Goal: Information Seeking & Learning: Learn about a topic

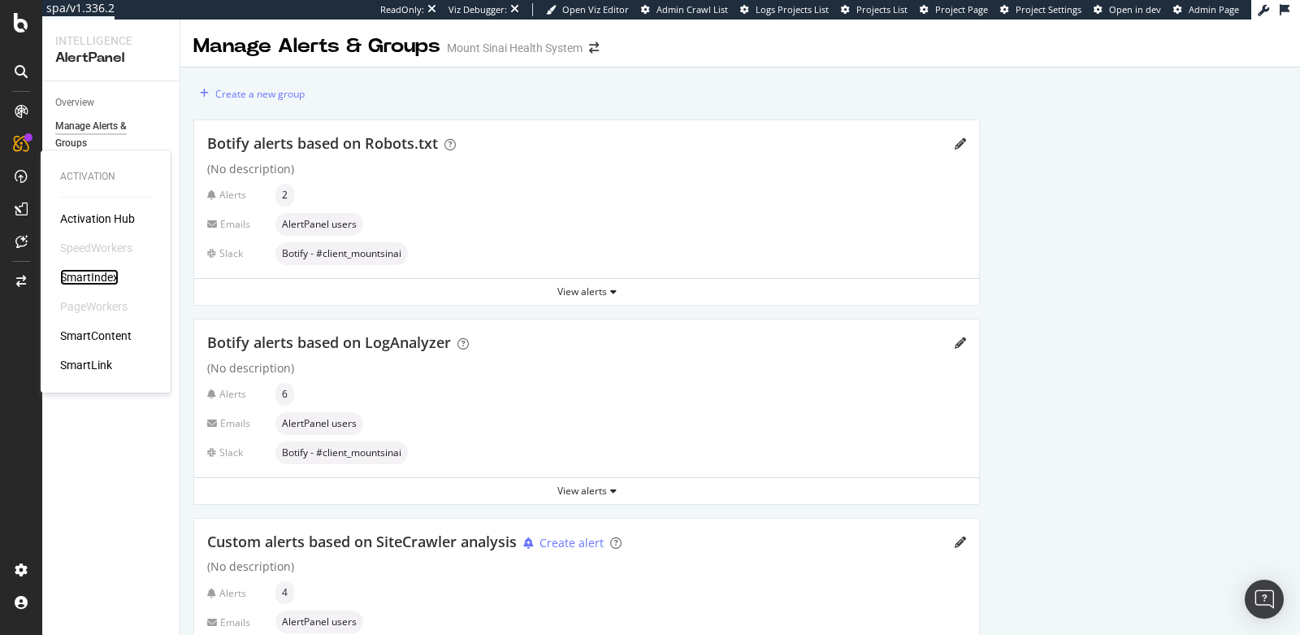
click at [87, 280] on div "SmartIndex" at bounding box center [89, 277] width 59 height 16
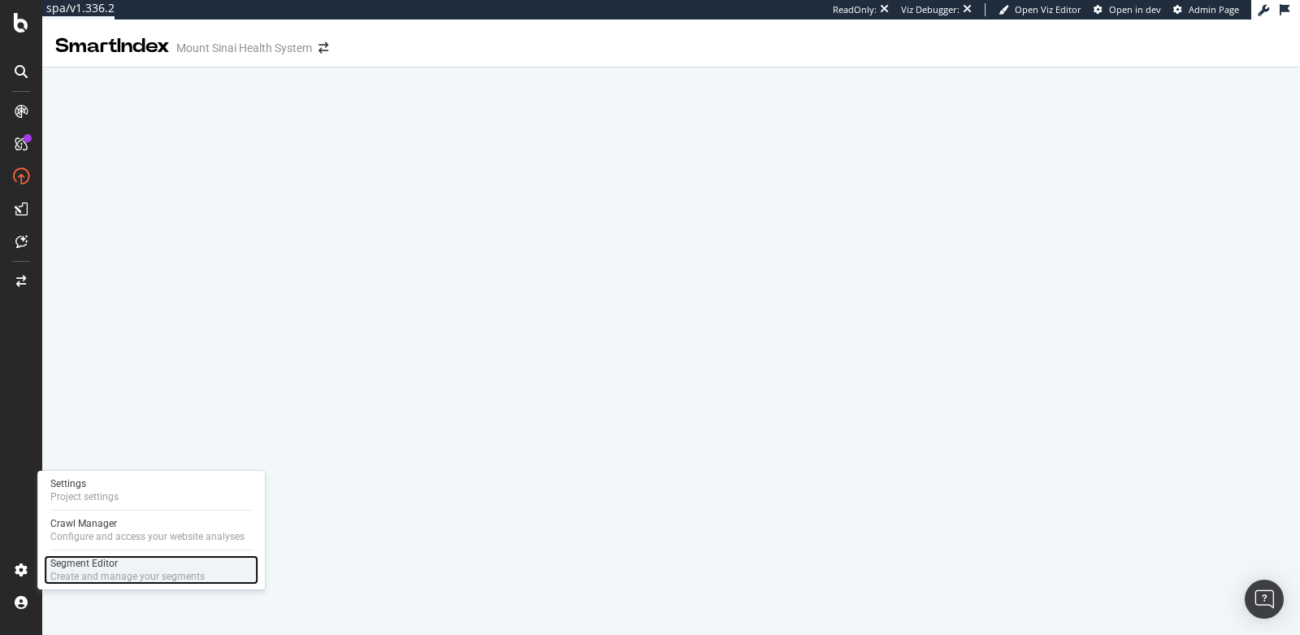
click at [75, 571] on div "Create and manage your segments" at bounding box center [127, 576] width 154 height 13
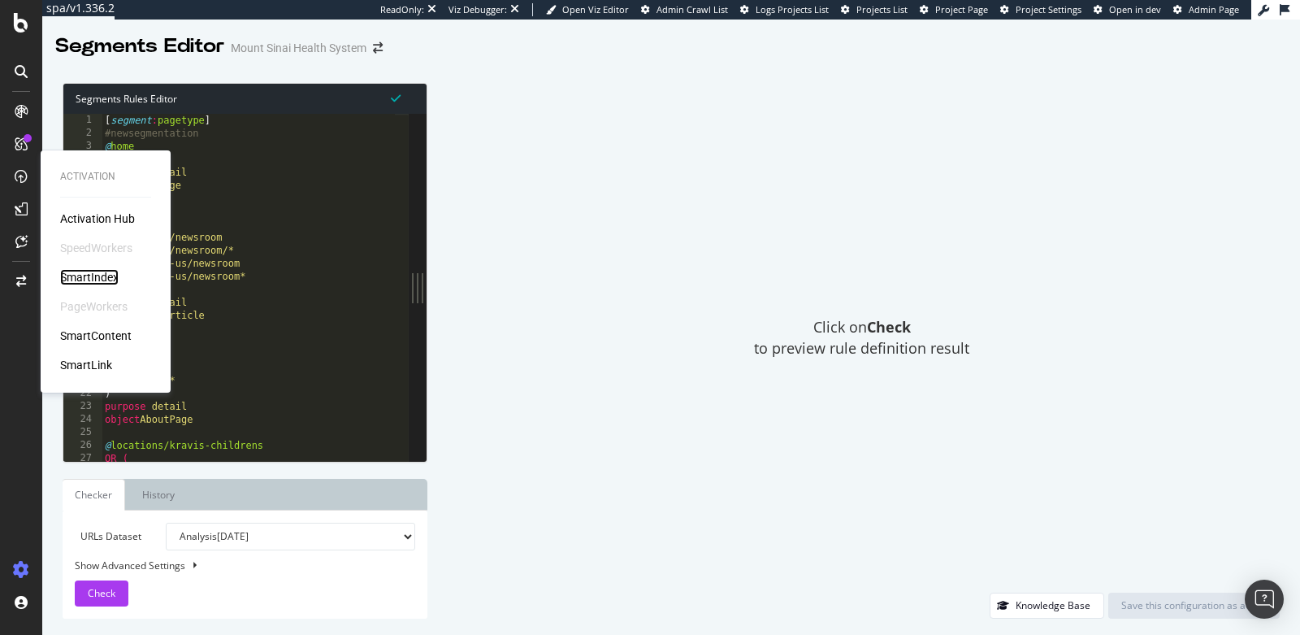
click at [91, 279] on div "SmartIndex" at bounding box center [89, 277] width 59 height 16
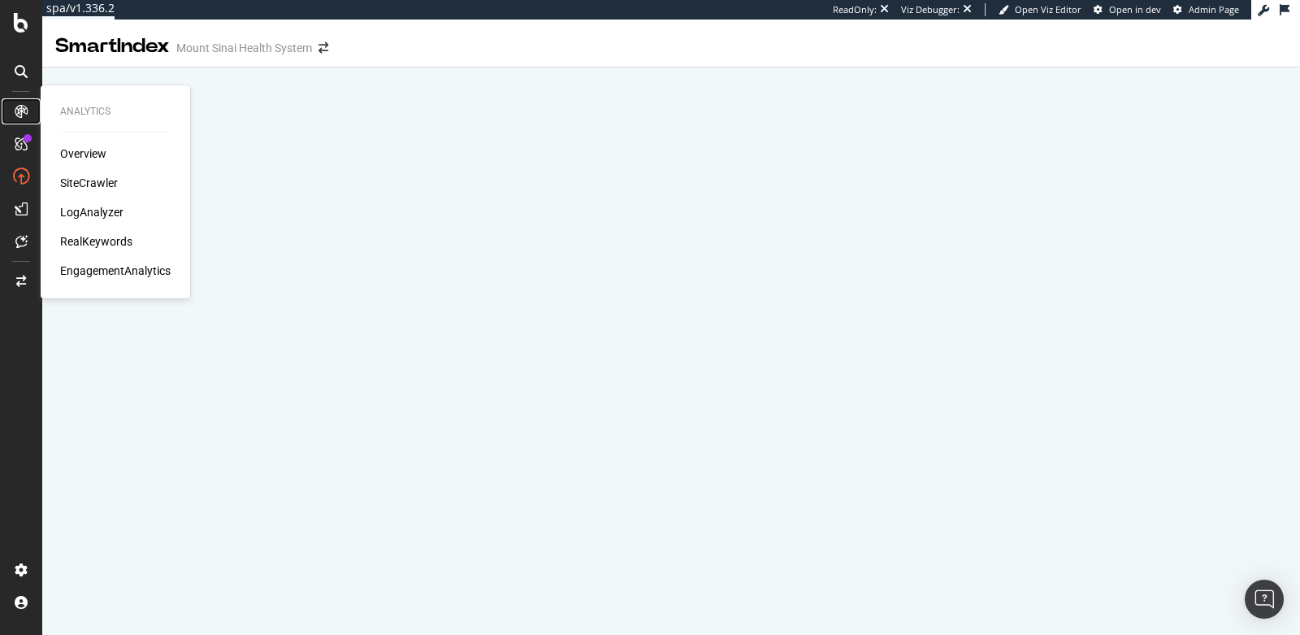
click at [24, 106] on icon at bounding box center [21, 111] width 13 height 13
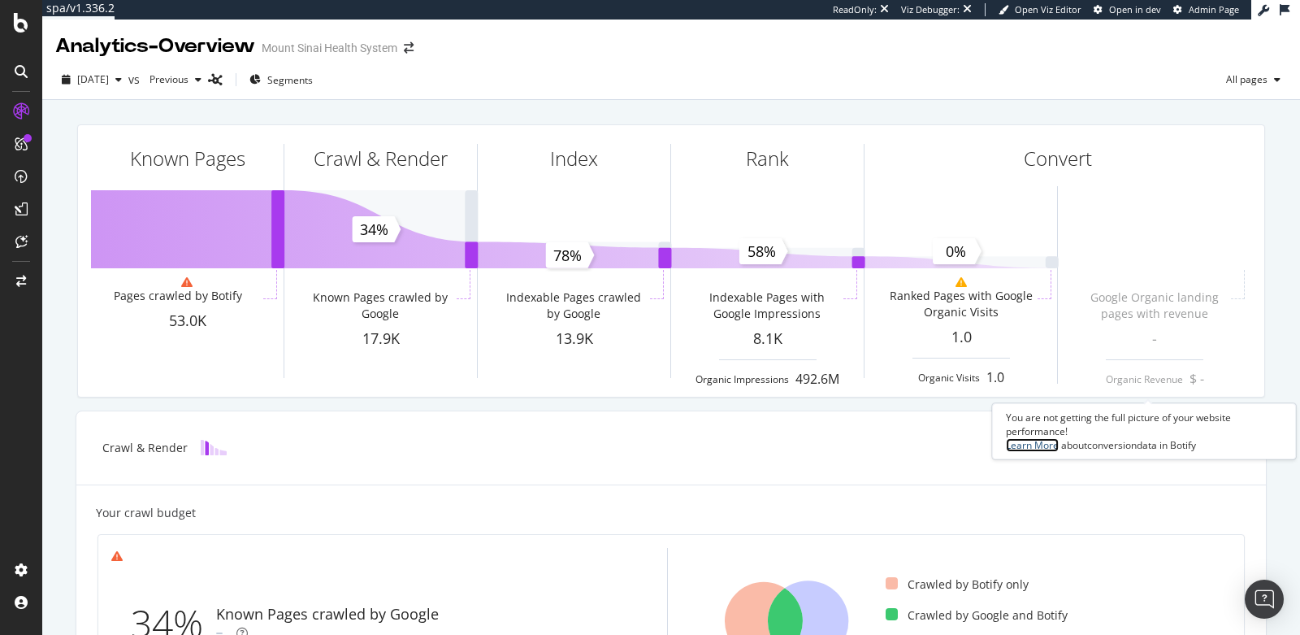
click at [1047, 443] on link "Learn More" at bounding box center [1032, 445] width 53 height 14
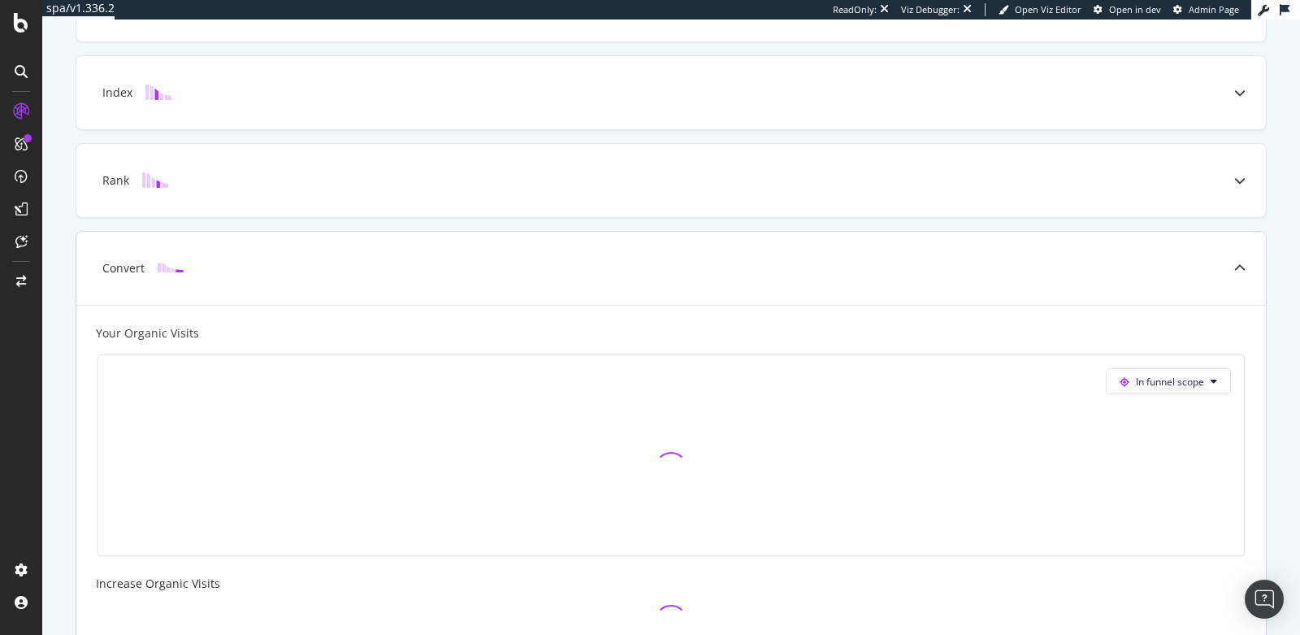
scroll to position [519, 0]
